Goal: Find specific page/section: Find specific page/section

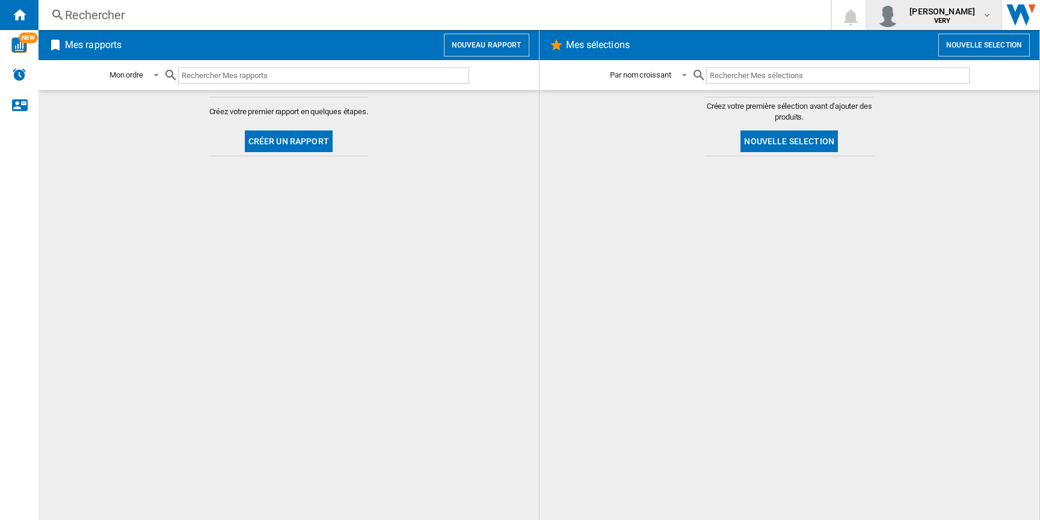
click at [943, 17] on b "VERY" at bounding box center [942, 21] width 17 height 8
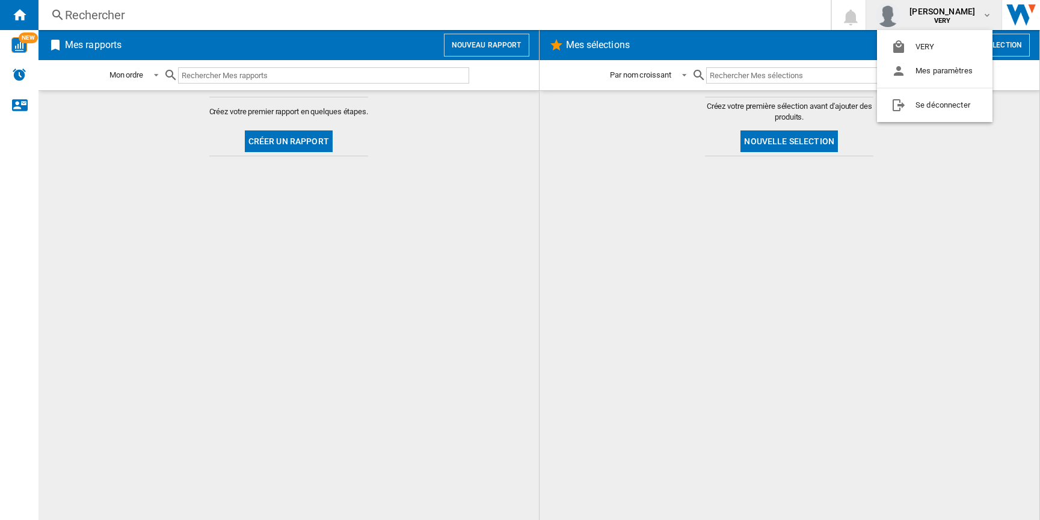
click at [729, 171] on md-backdrop at bounding box center [520, 260] width 1040 height 520
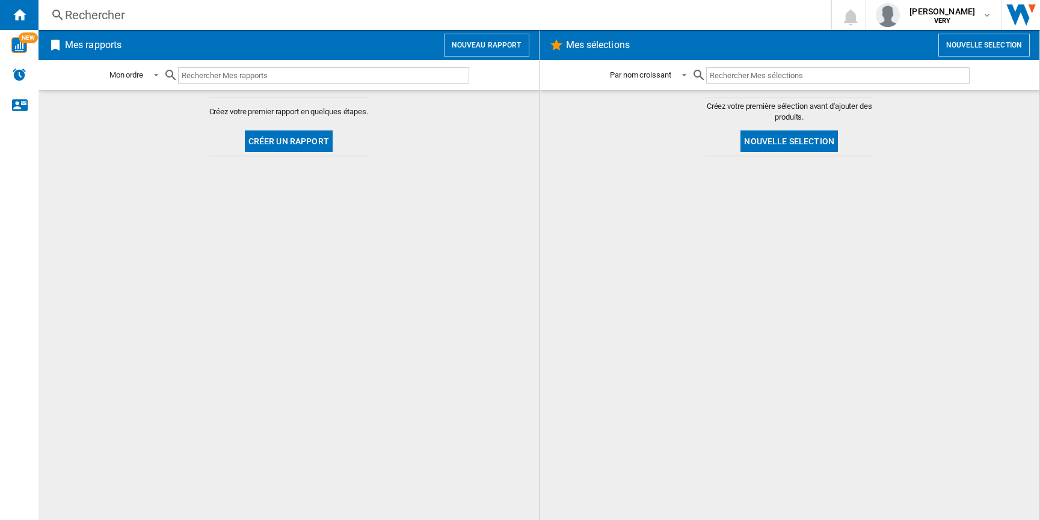
click at [391, 212] on md-content "Créez votre premier rapport en quelques étapes. Créer un rapport" at bounding box center [288, 305] width 500 height 430
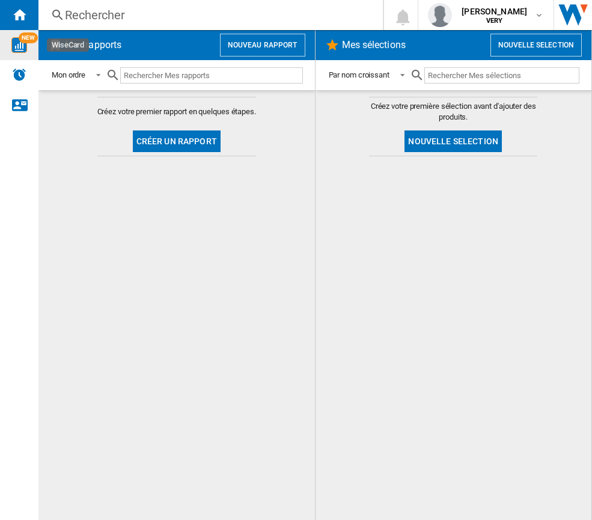
click at [19, 42] on img "WiseCard" at bounding box center [19, 45] width 16 height 16
click at [29, 45] on div "NEW" at bounding box center [19, 45] width 38 height 16
